Goal: Find specific page/section: Find specific page/section

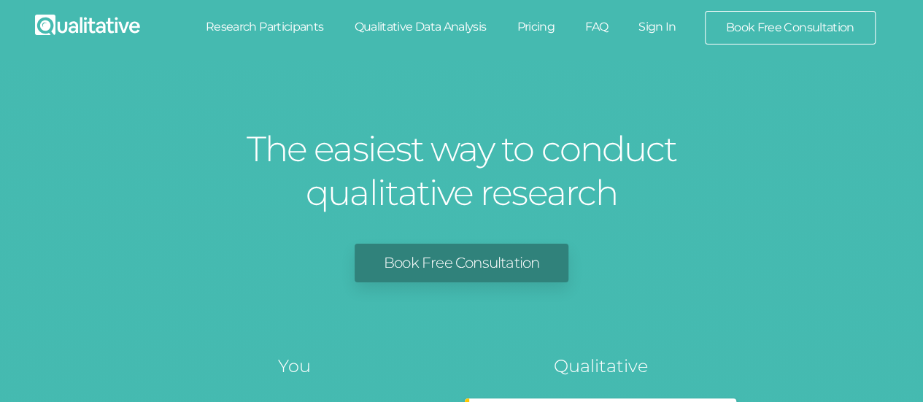
click at [655, 31] on link "Sign In" at bounding box center [657, 27] width 69 height 32
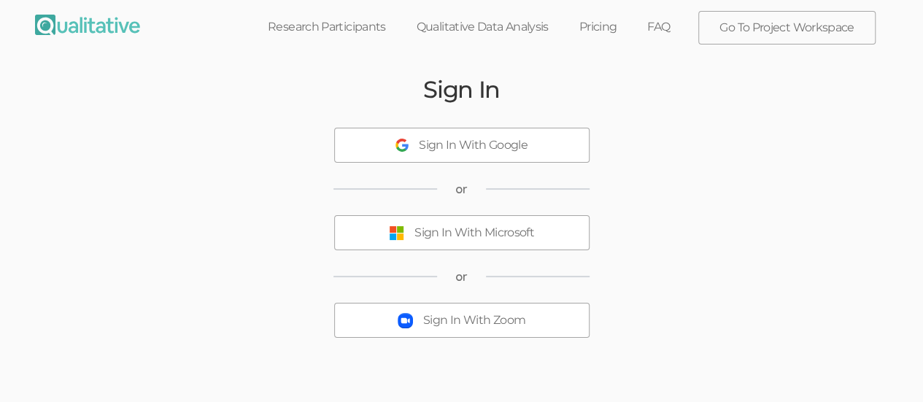
click at [438, 230] on div "Sign In With Microsoft" at bounding box center [474, 233] width 120 height 17
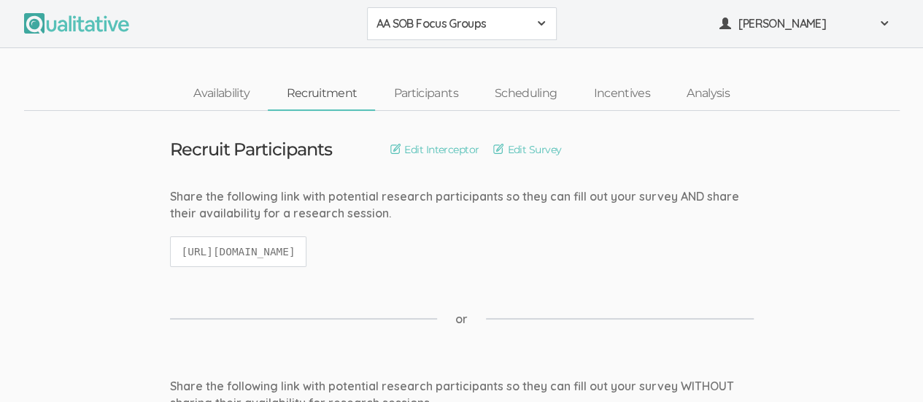
click at [540, 23] on span at bounding box center [541, 24] width 12 height 12
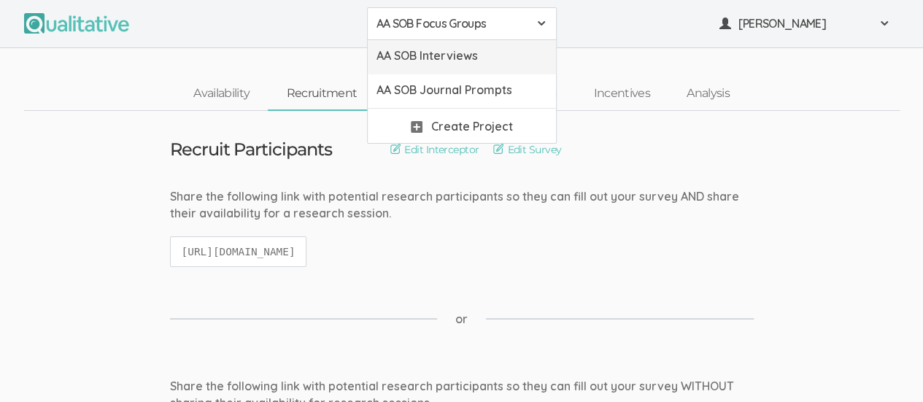
click at [516, 49] on span "AA SOB Interviews" at bounding box center [461, 55] width 171 height 17
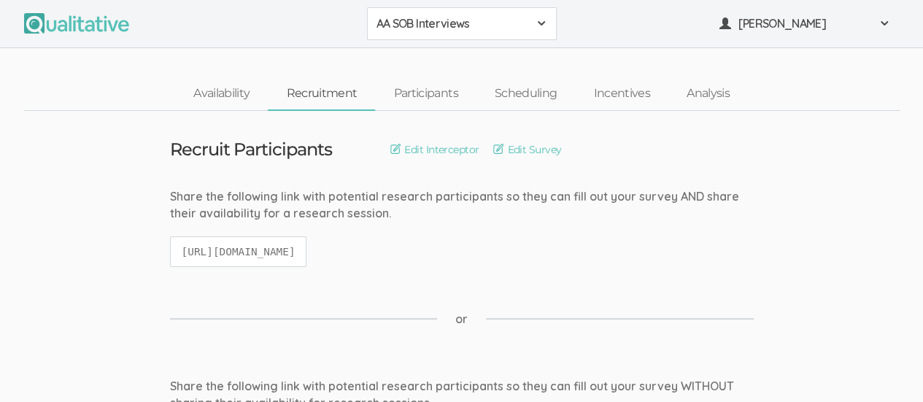
click at [538, 24] on span at bounding box center [541, 24] width 12 height 12
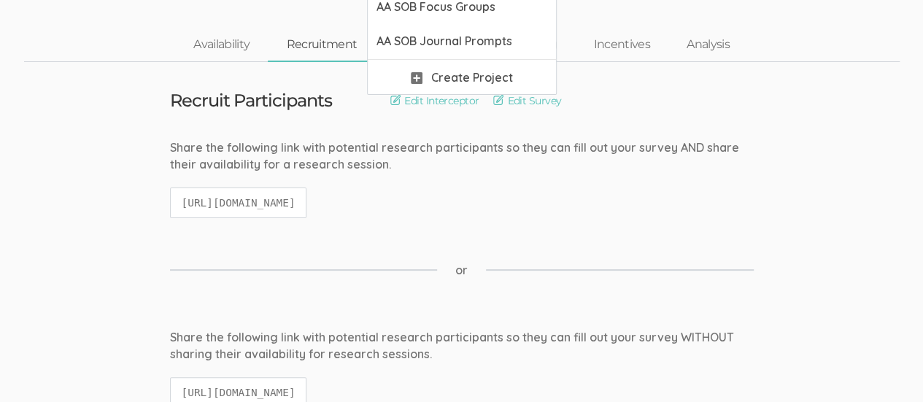
scroll to position [58, 0]
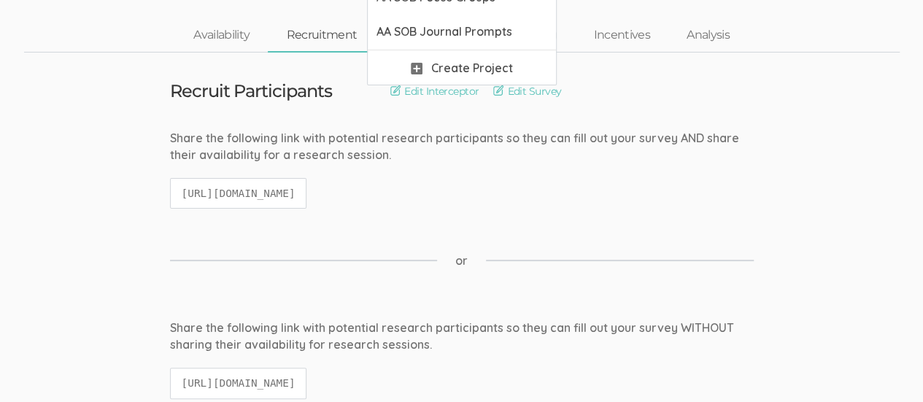
click at [884, 50] on nav "Availability Recruitment Participants Scheduling Incentives Analysis" at bounding box center [461, 36] width 875 height 34
click at [427, 31] on link "Participants" at bounding box center [425, 35] width 101 height 31
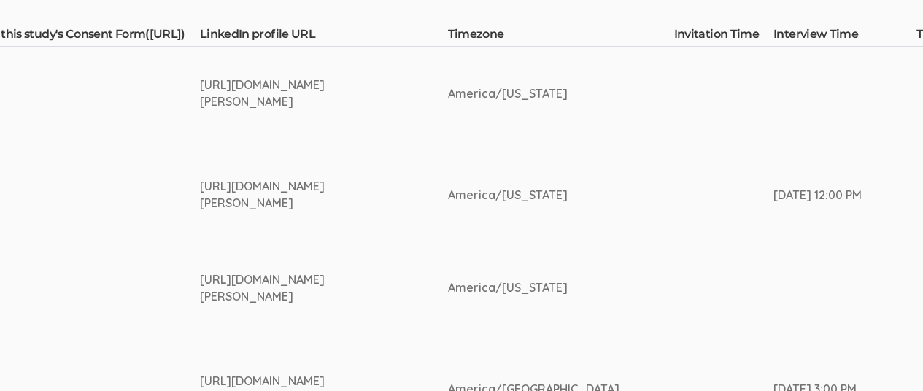
scroll to position [396, 2471]
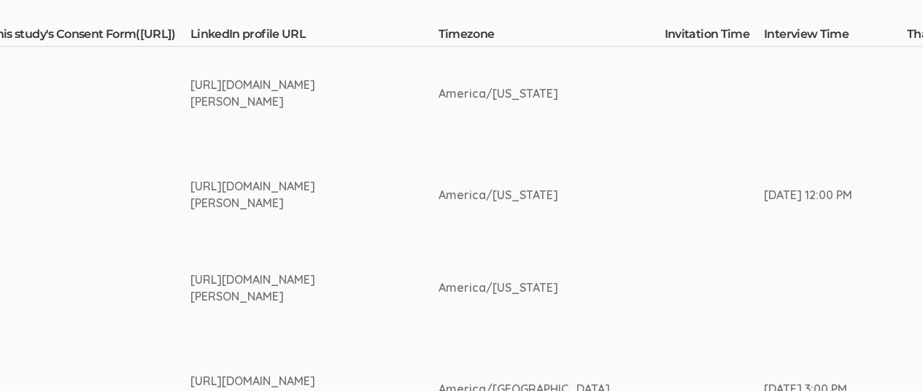
drag, startPoint x: 198, startPoint y: 185, endPoint x: 401, endPoint y: 217, distance: 205.3
click at [401, 217] on td "[URL][DOMAIN_NAME][PERSON_NAME]" at bounding box center [314, 194] width 248 height 109
copy div "[URL][DOMAIN_NAME][PERSON_NAME]"
